Goal: Communication & Community: Answer question/provide support

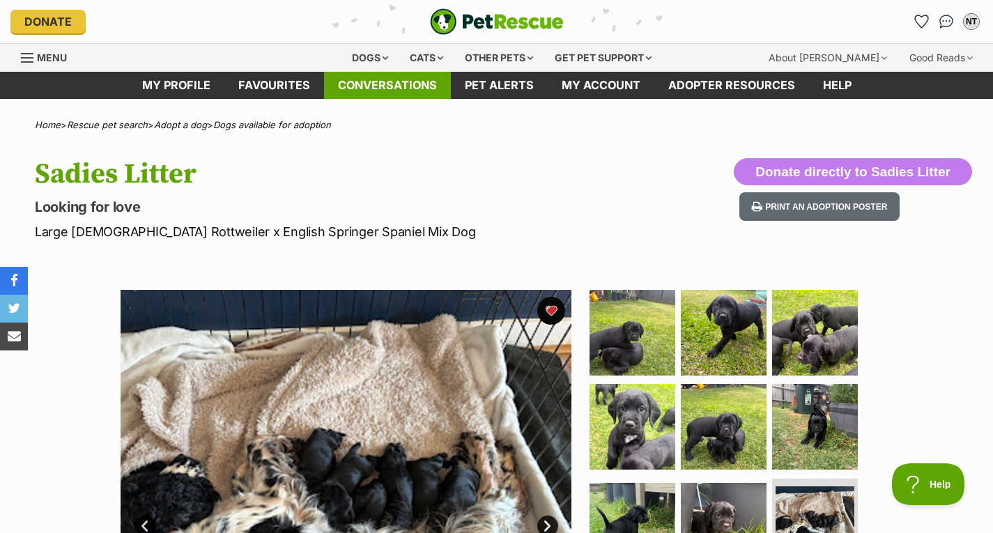
click at [417, 92] on link "Conversations" at bounding box center [387, 85] width 127 height 27
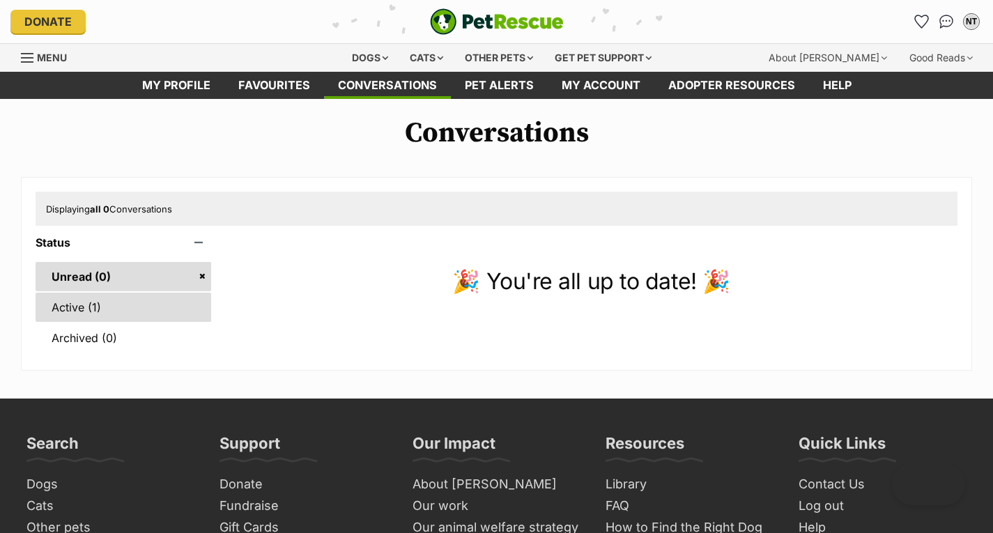
click at [143, 302] on link "Active (1)" at bounding box center [124, 307] width 176 height 29
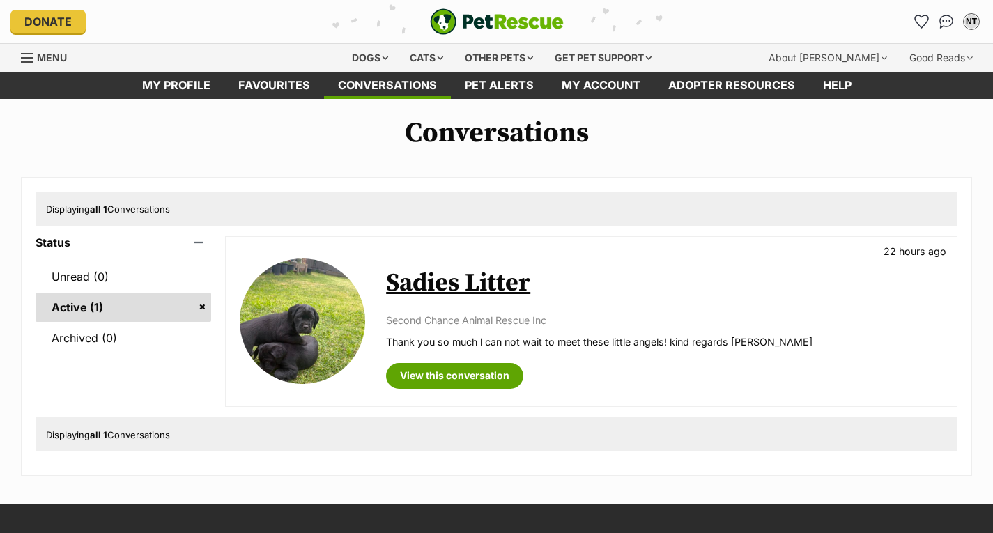
click at [428, 369] on link "View this conversation" at bounding box center [454, 375] width 137 height 25
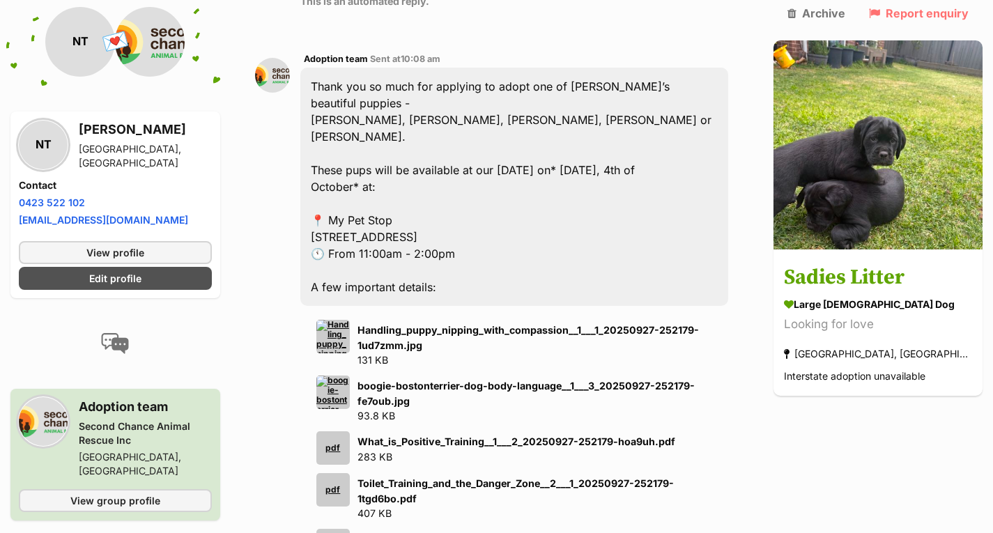
scroll to position [1301, 0]
